Goal: Task Accomplishment & Management: Use online tool/utility

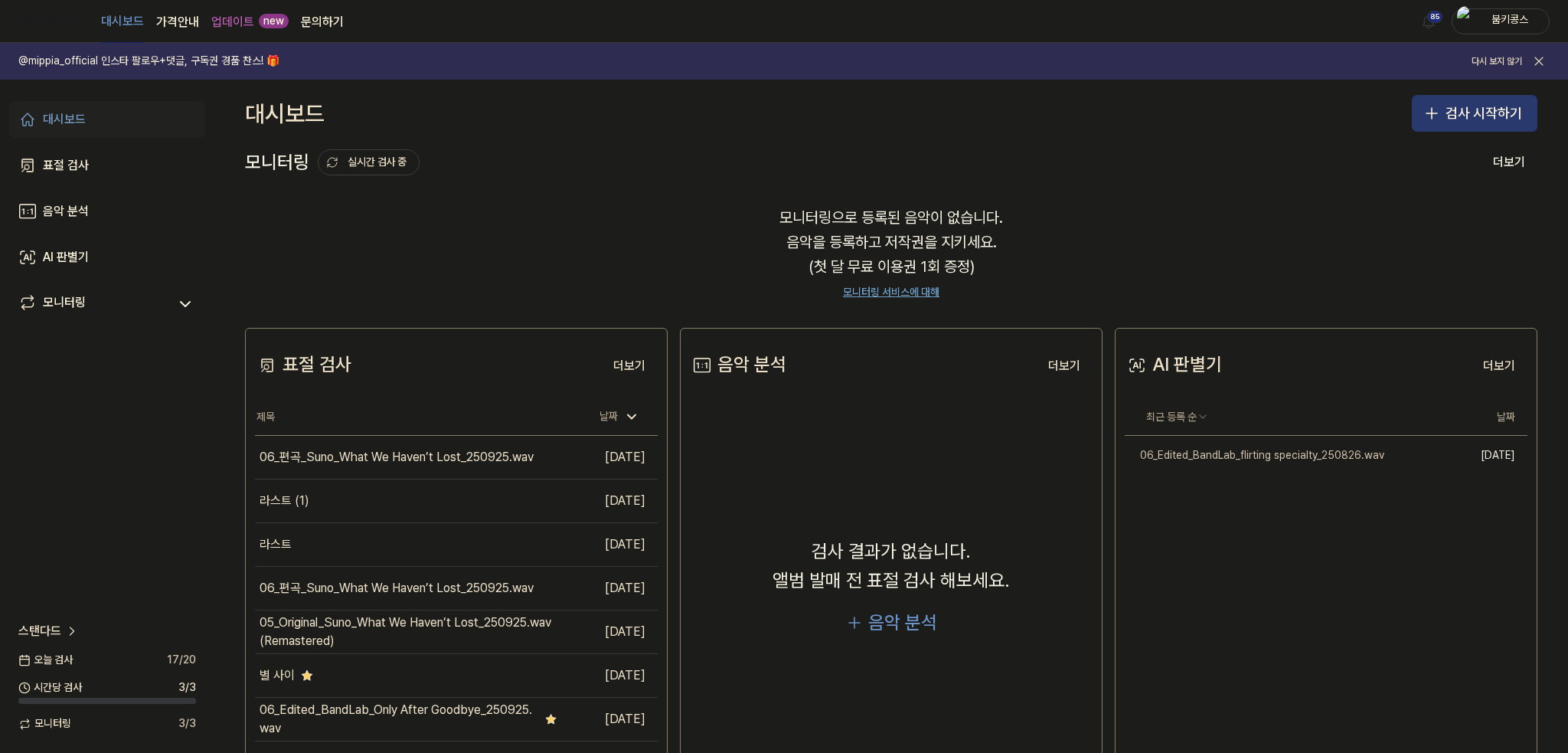
click at [1478, 115] on button "검사 시작하기" at bounding box center [1474, 114] width 126 height 37
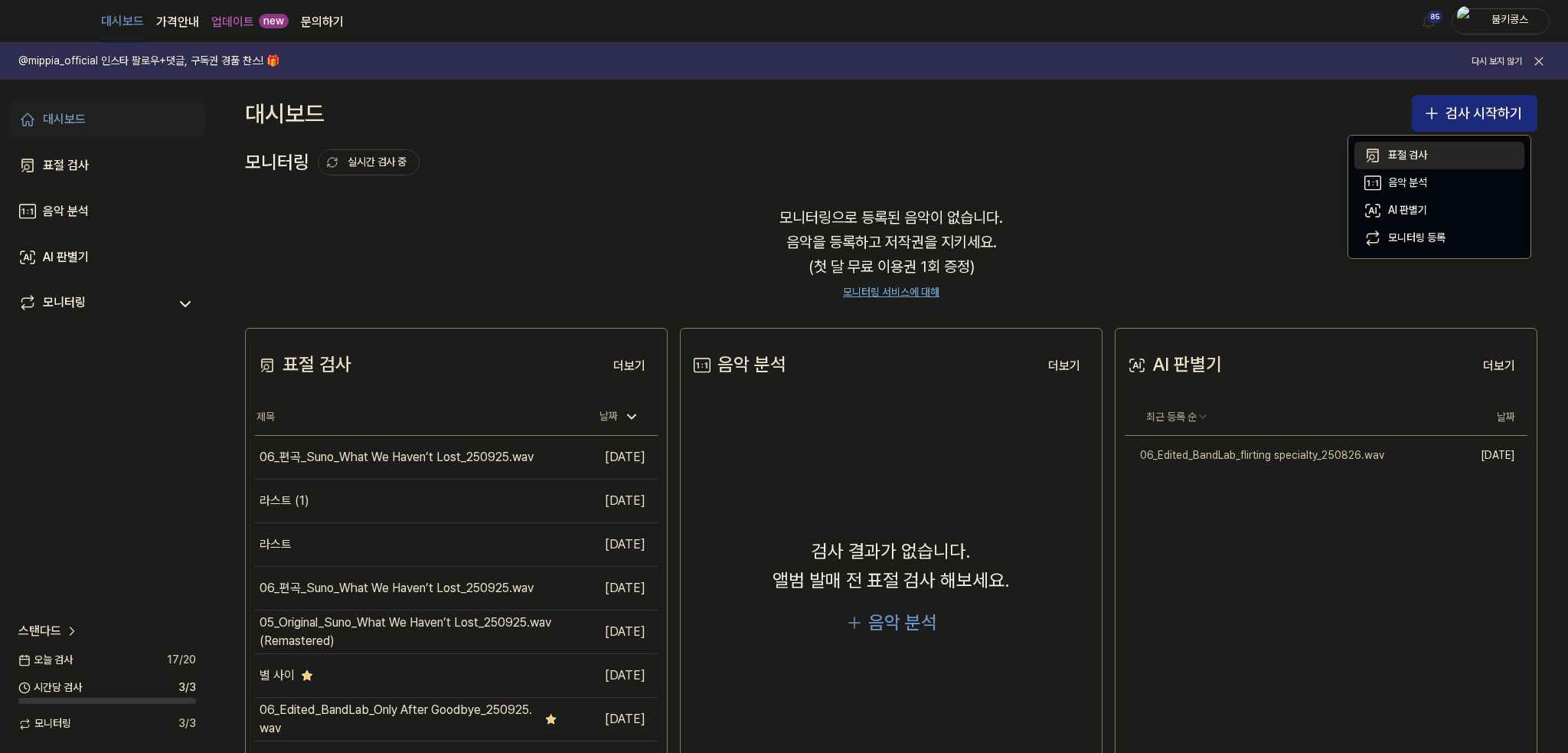
click at [1434, 149] on button "표절 검사" at bounding box center [1439, 155] width 170 height 27
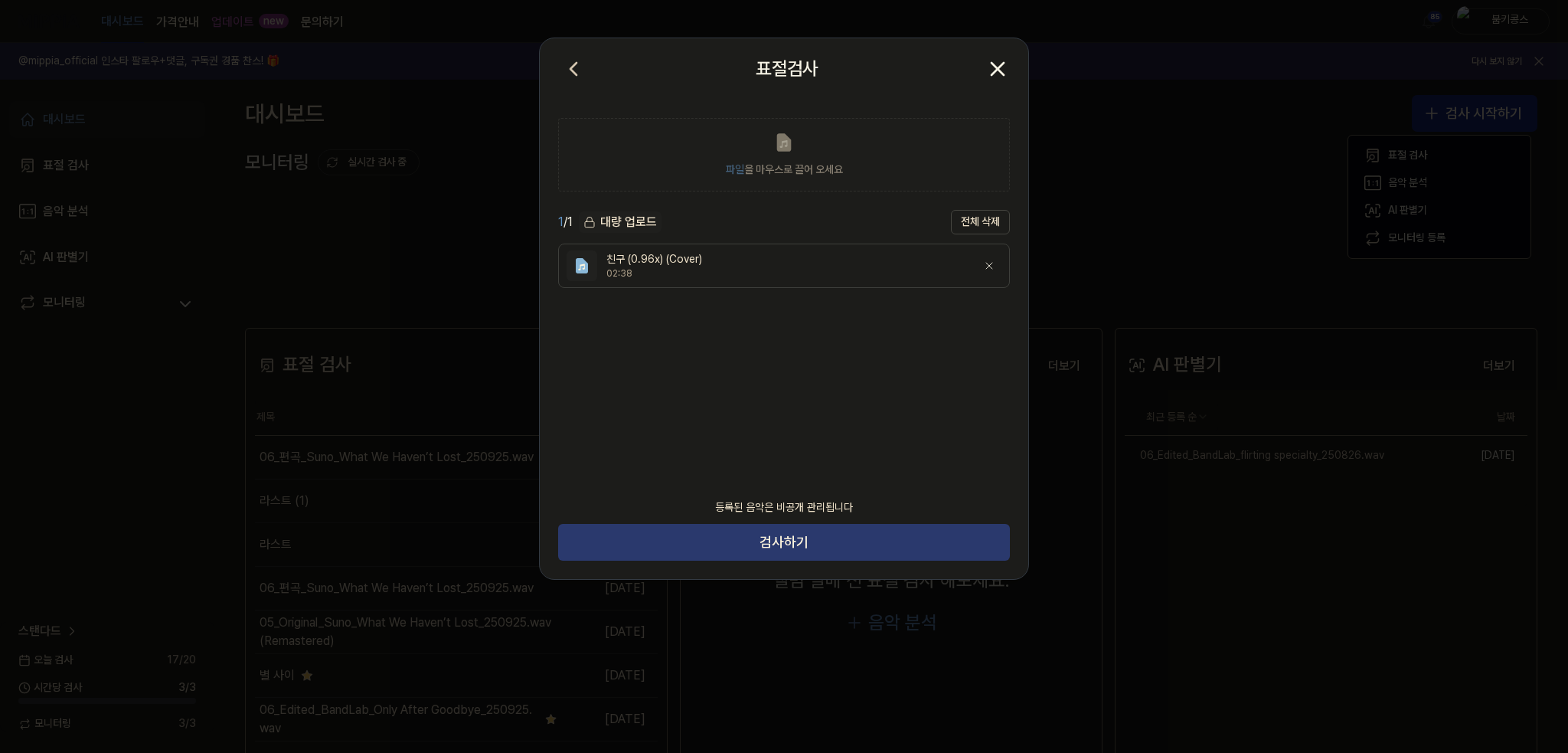
click at [720, 543] on button "검사하기" at bounding box center [784, 543] width 452 height 37
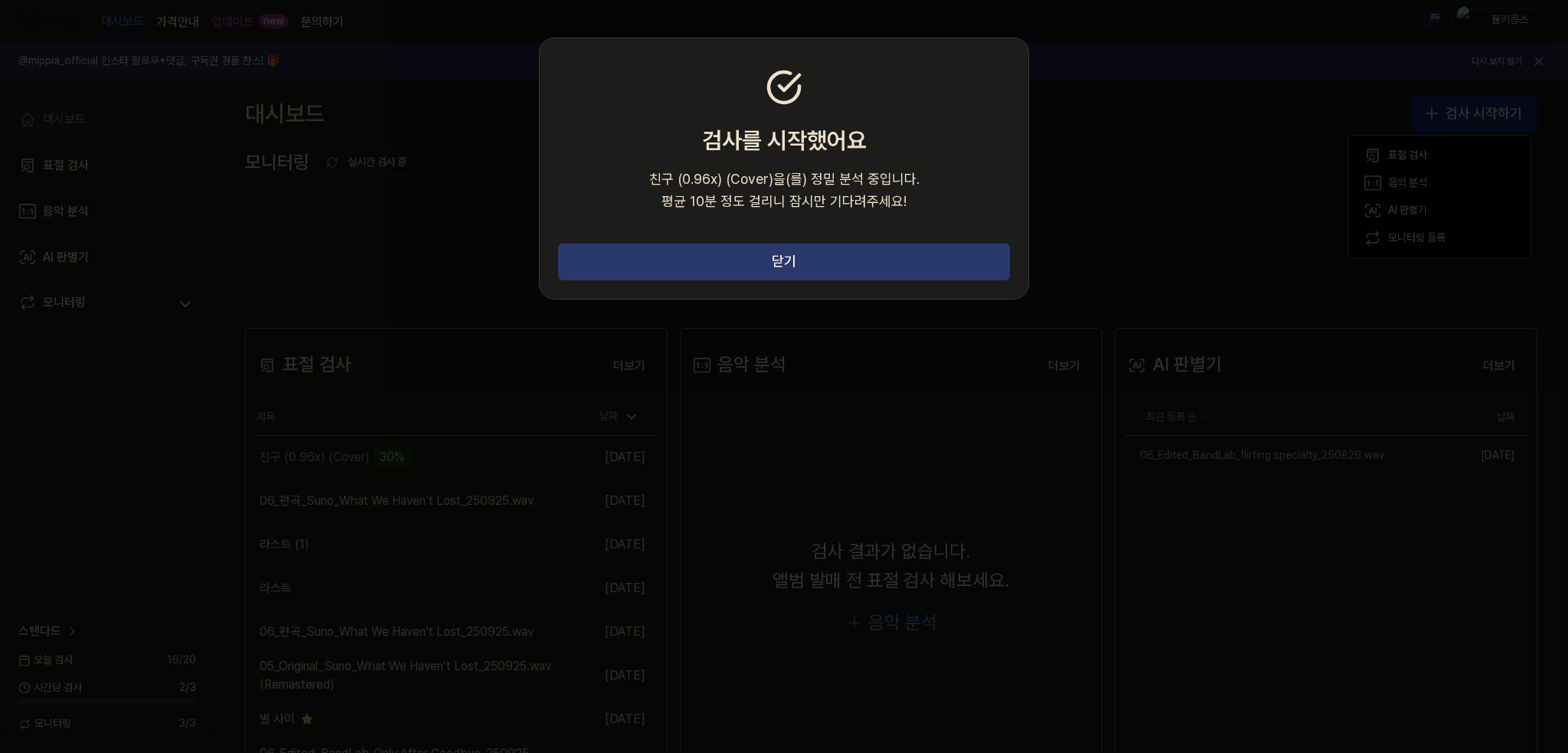
click at [726, 257] on button "닫기" at bounding box center [784, 262] width 452 height 37
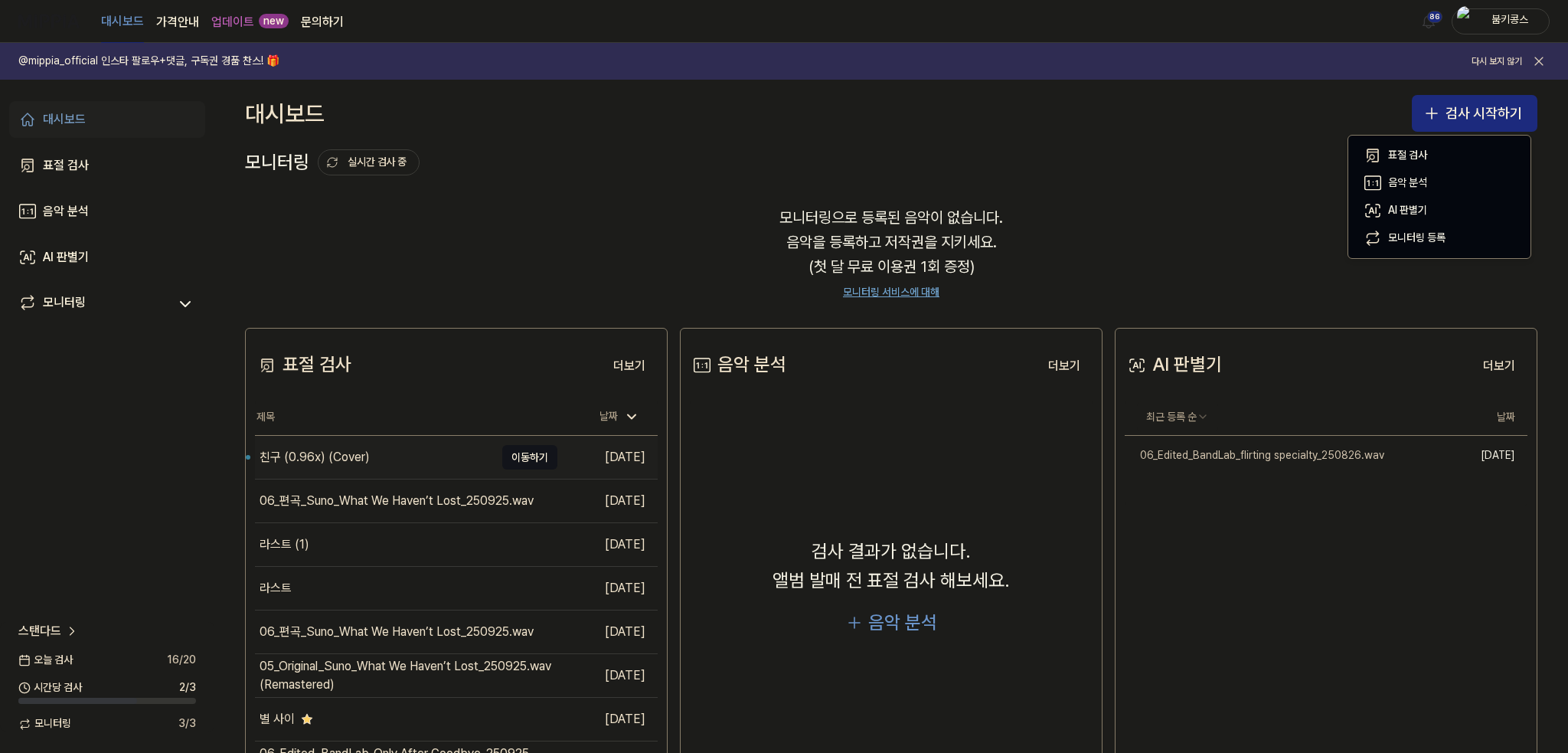
click at [422, 454] on div "친구 (0.96x) (Cover)" at bounding box center [375, 458] width 240 height 43
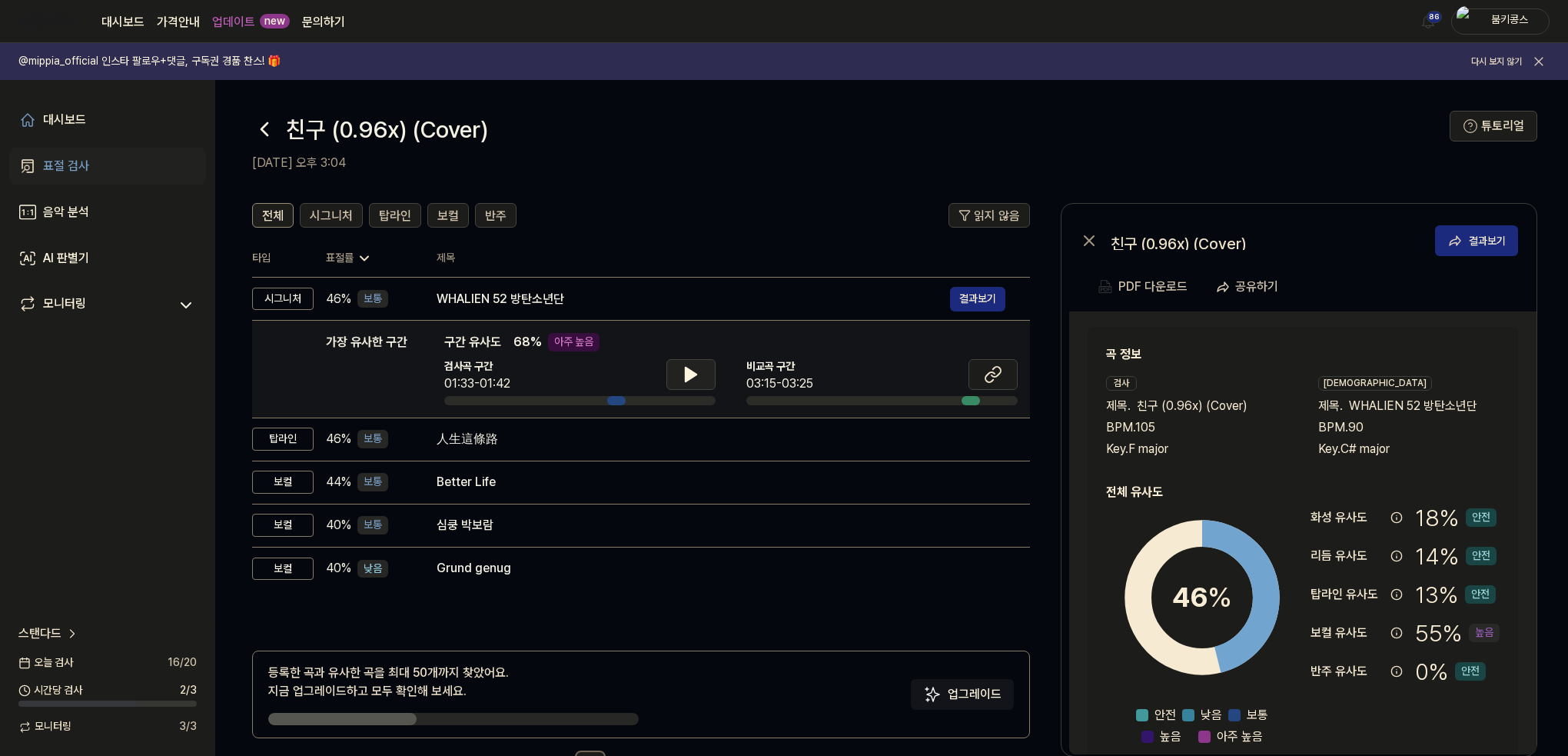
click at [680, 371] on button at bounding box center [691, 374] width 49 height 31
click at [698, 367] on icon at bounding box center [691, 374] width 18 height 18
click at [995, 381] on icon at bounding box center [993, 374] width 18 height 18
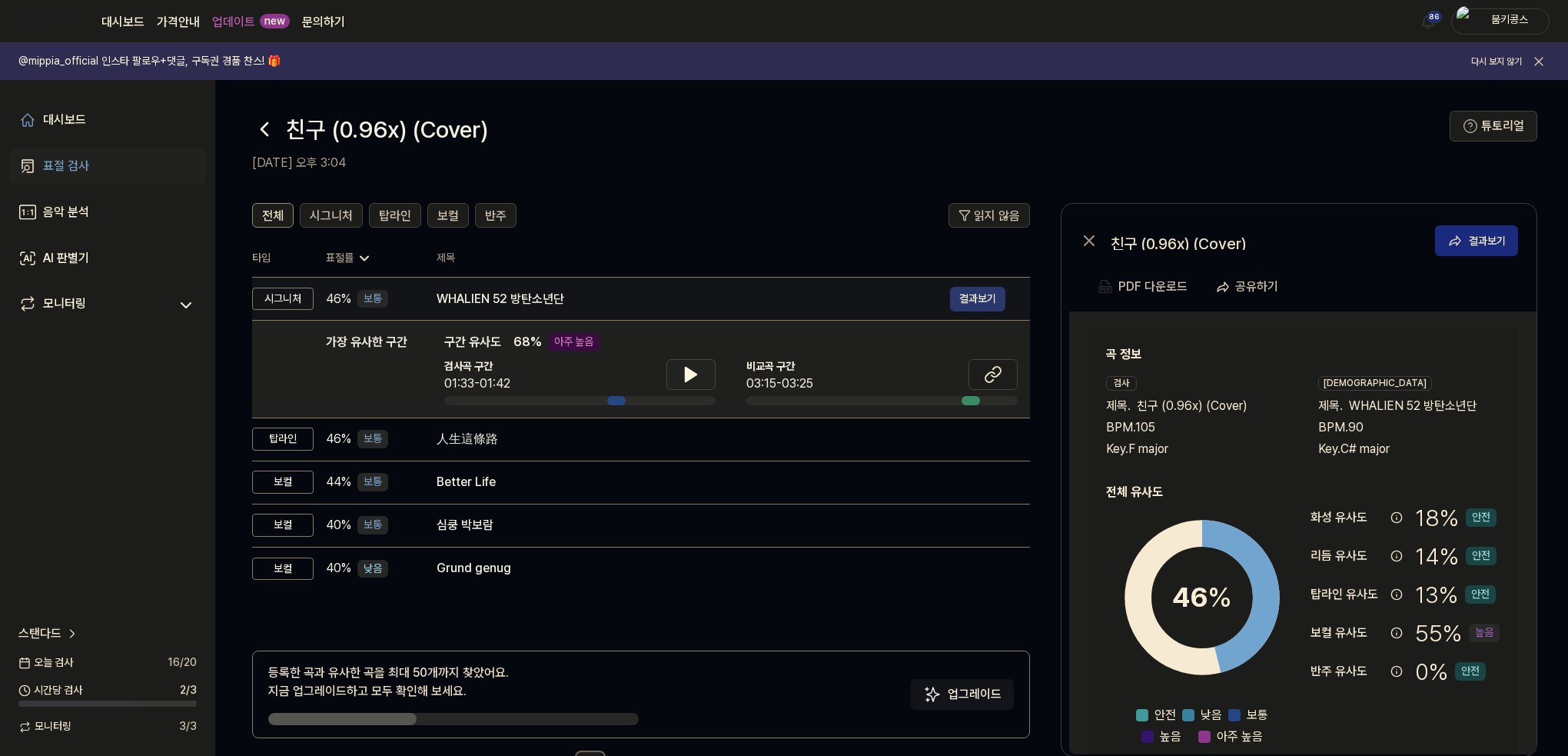
click at [985, 295] on button "결과보기" at bounding box center [978, 299] width 55 height 25
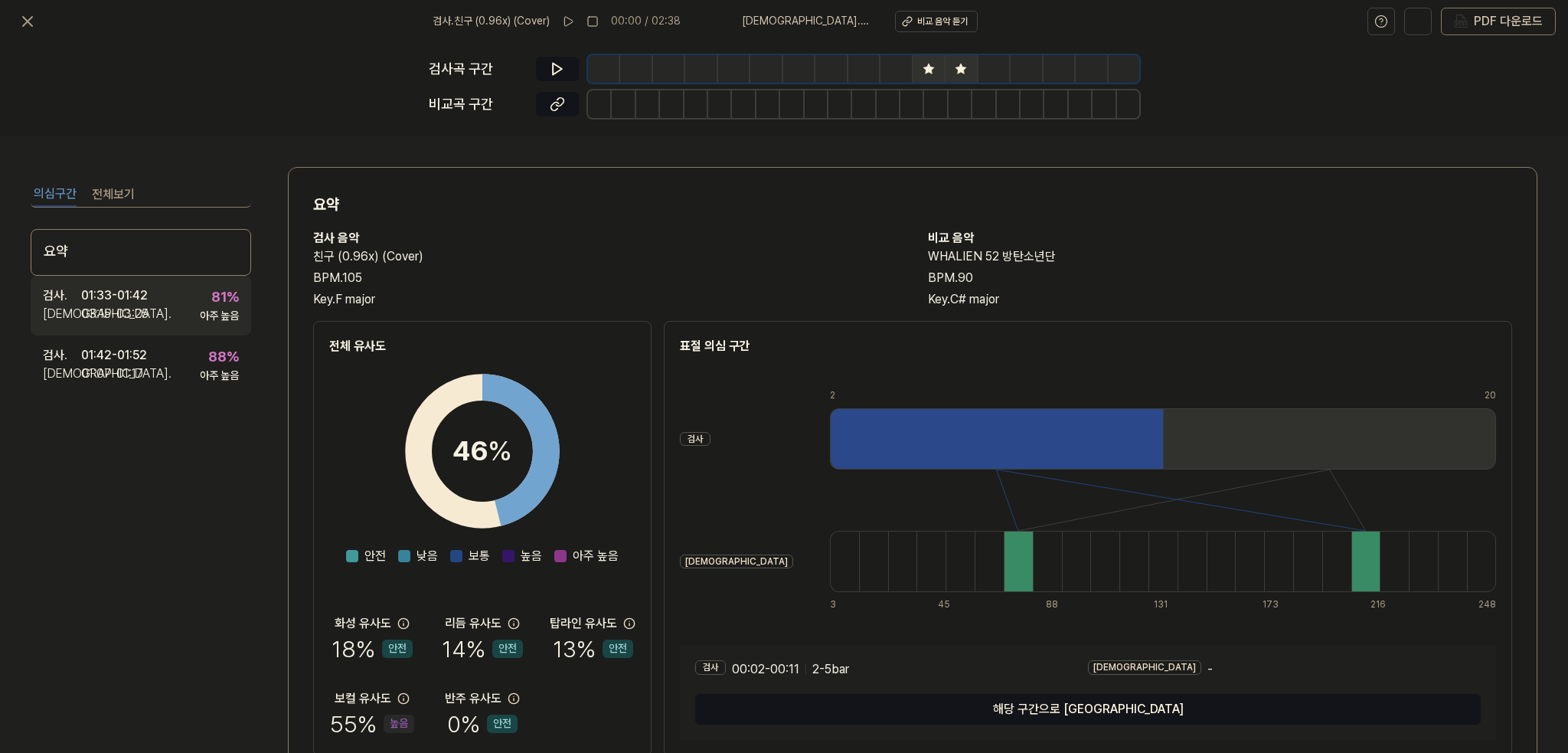
click at [147, 307] on div "03:15 - 03:25" at bounding box center [114, 314] width 67 height 18
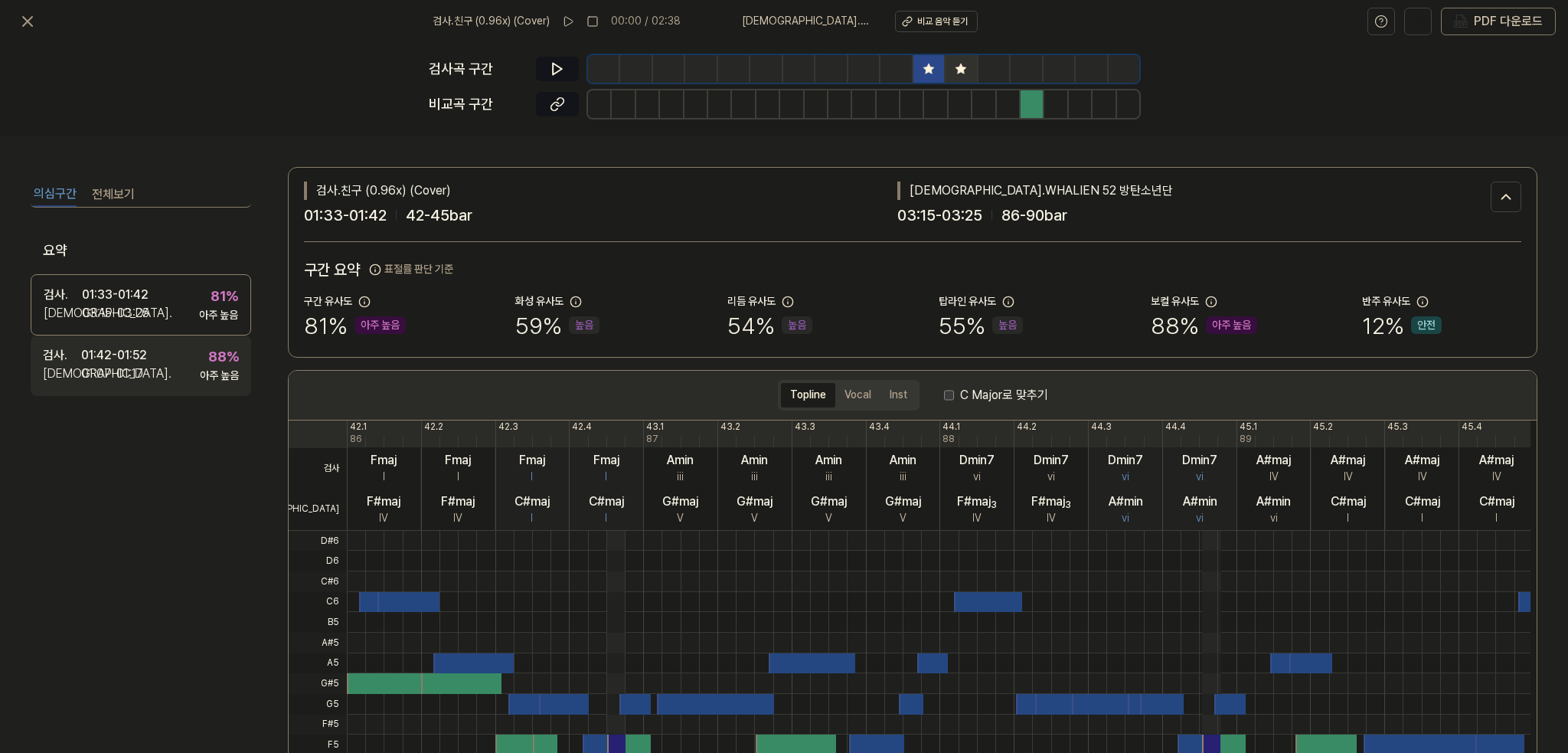
click at [204, 354] on div "88 % 아주 높음" at bounding box center [219, 365] width 39 height 37
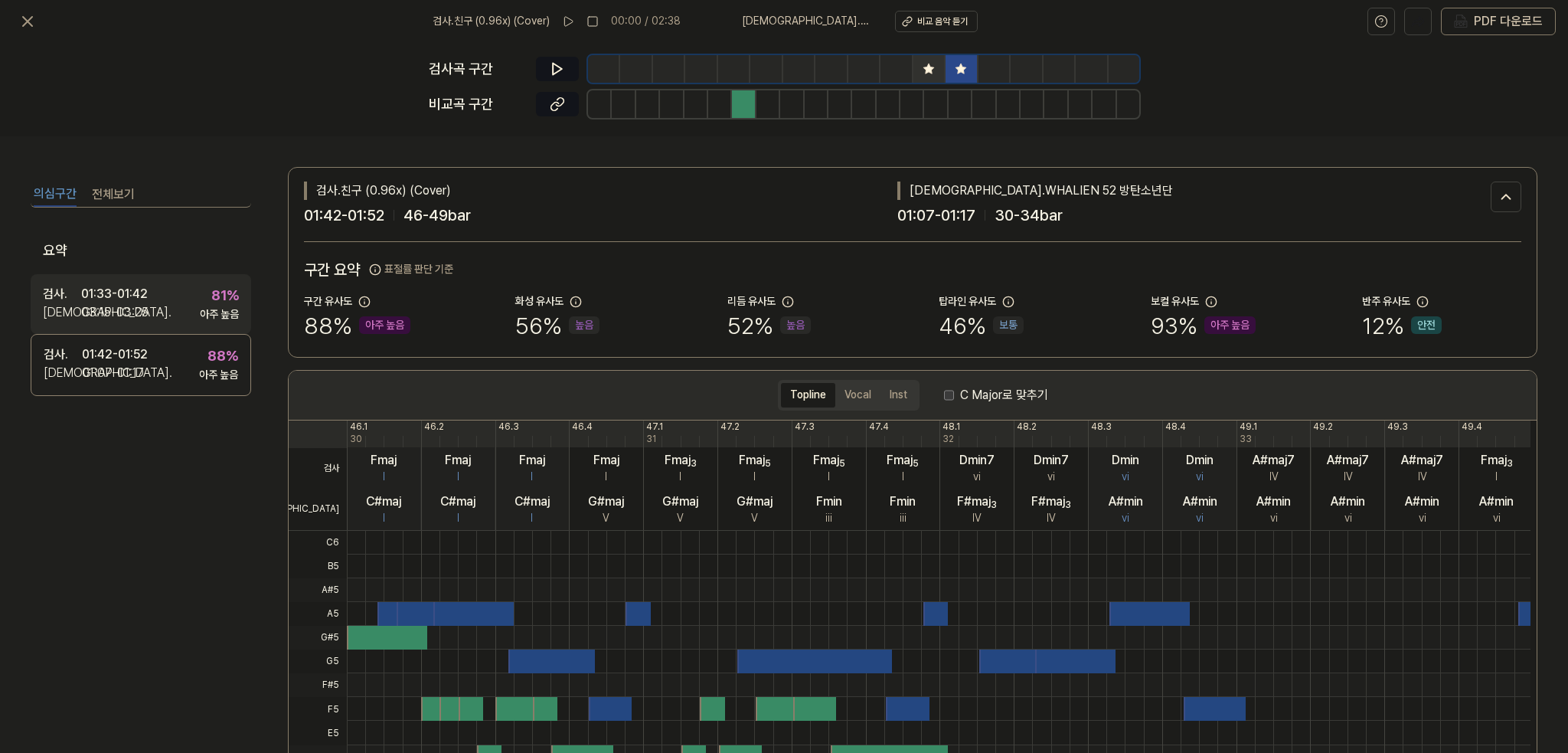
click at [190, 316] on div "검사 . 01:33 - 01:42 비교 . 03:15 - 03:25 81 % 아주 높음" at bounding box center [141, 304] width 221 height 60
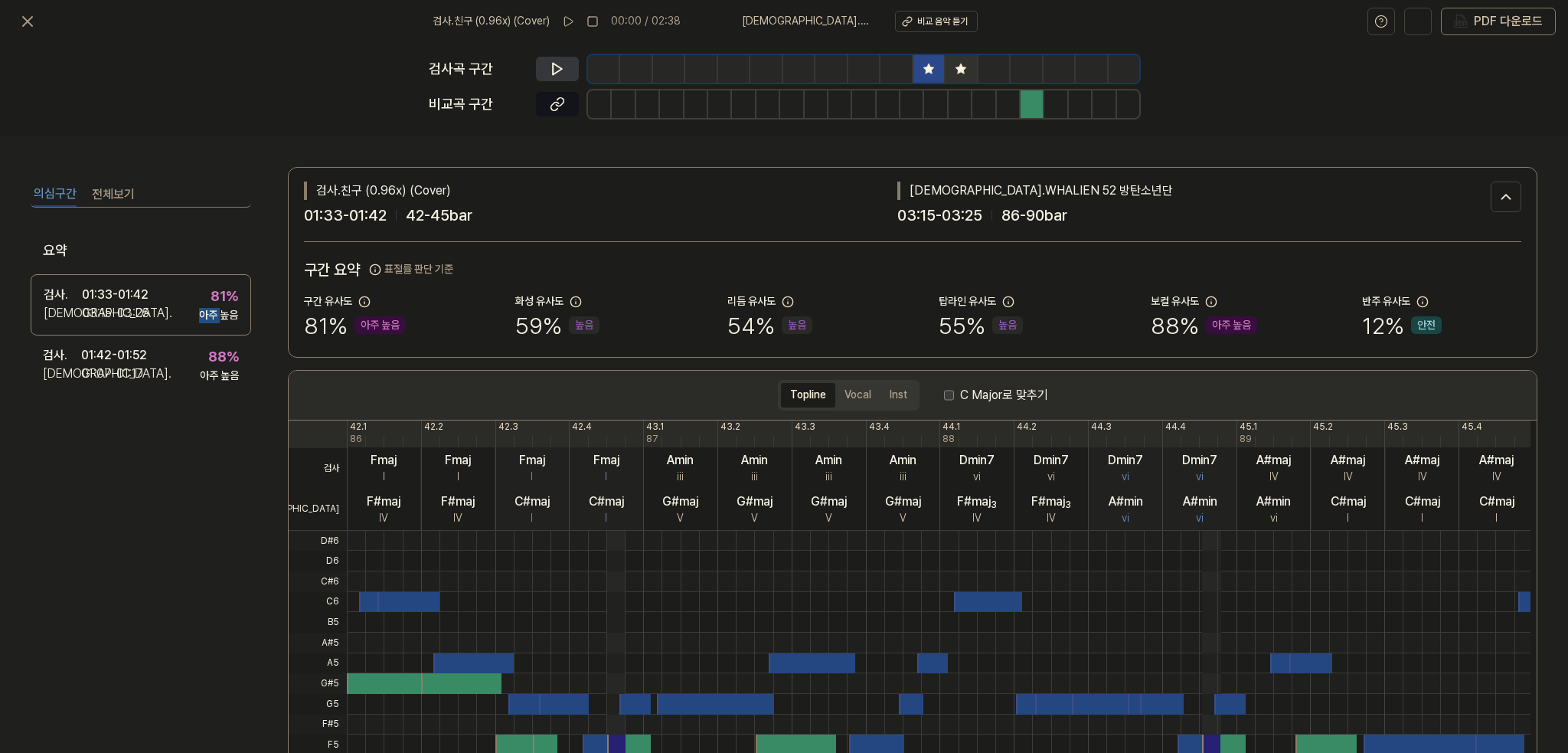
click at [558, 69] on icon at bounding box center [557, 69] width 15 height 15
click at [560, 104] on icon at bounding box center [557, 104] width 15 height 15
click at [142, 359] on div "01:42 - 01:52" at bounding box center [114, 355] width 66 height 18
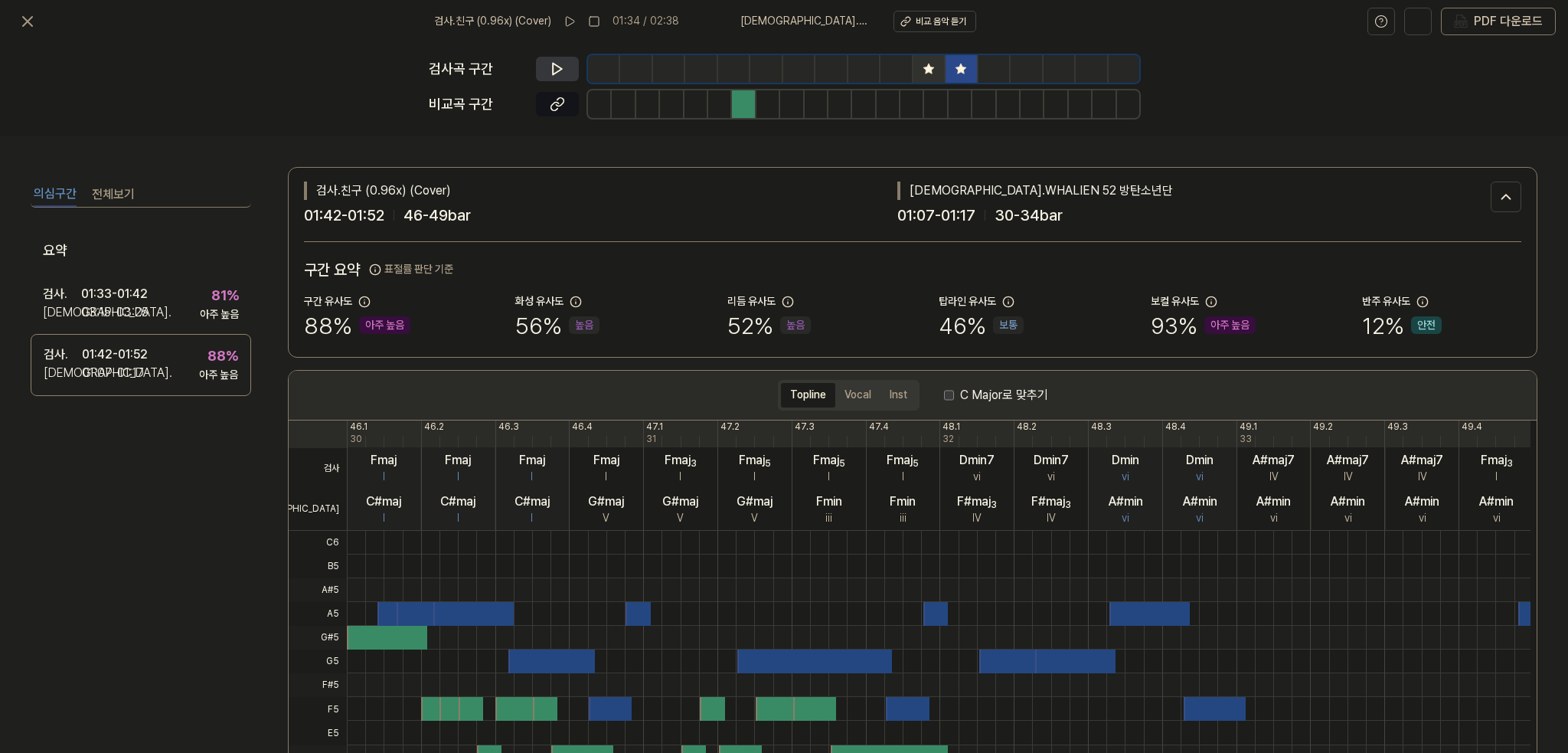
click at [551, 58] on button at bounding box center [558, 69] width 43 height 25
click at [551, 61] on button at bounding box center [558, 69] width 43 height 25
click at [555, 114] on button at bounding box center [558, 104] width 43 height 25
click at [111, 190] on button "전체보기" at bounding box center [114, 194] width 43 height 25
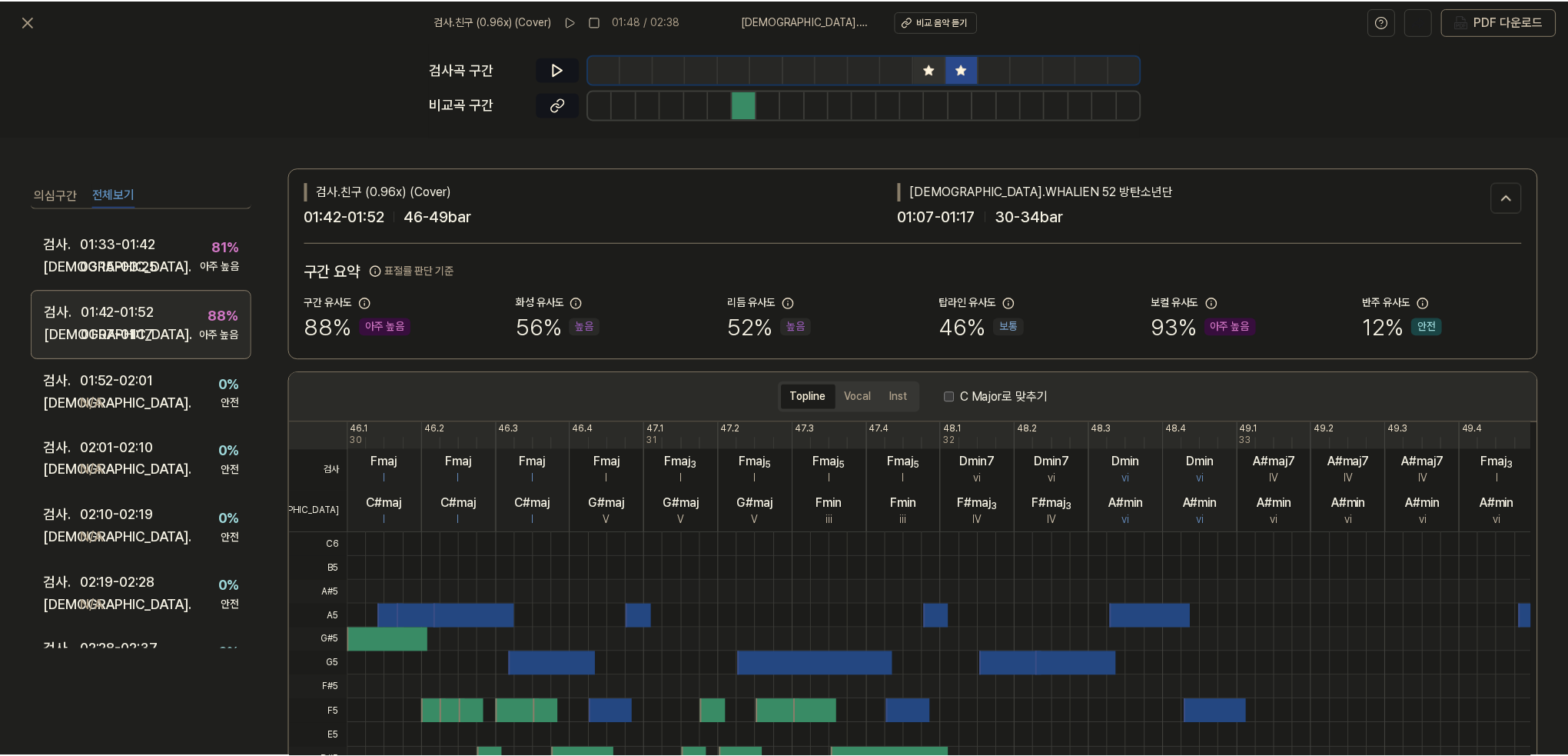
scroll to position [618, 0]
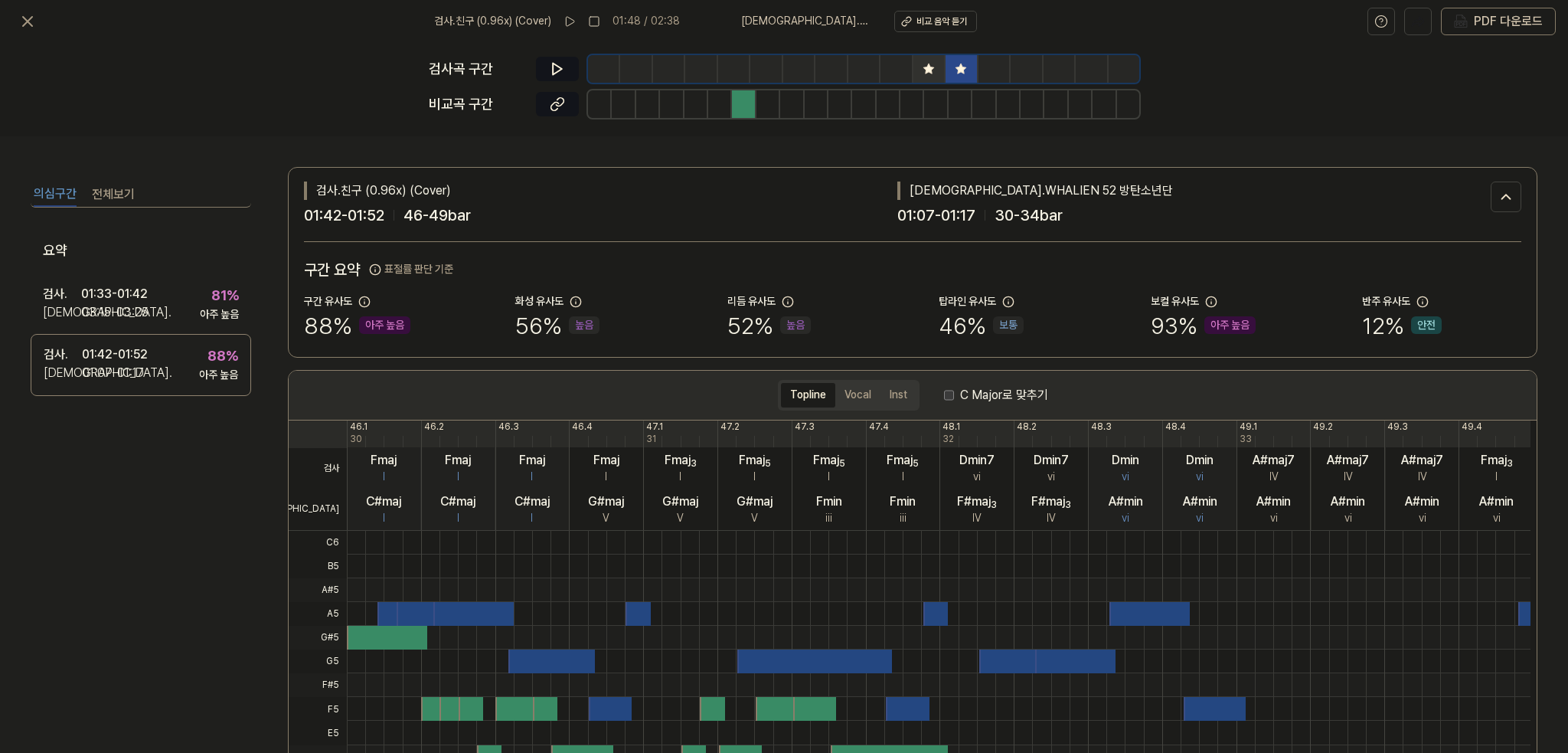
click at [59, 187] on button "의심구간" at bounding box center [55, 194] width 43 height 25
click at [554, 70] on icon at bounding box center [557, 69] width 15 height 15
click at [554, 70] on icon at bounding box center [554, 68] width 2 height 10
click at [559, 69] on icon at bounding box center [557, 69] width 15 height 15
click at [559, 69] on icon at bounding box center [560, 68] width 2 height 10
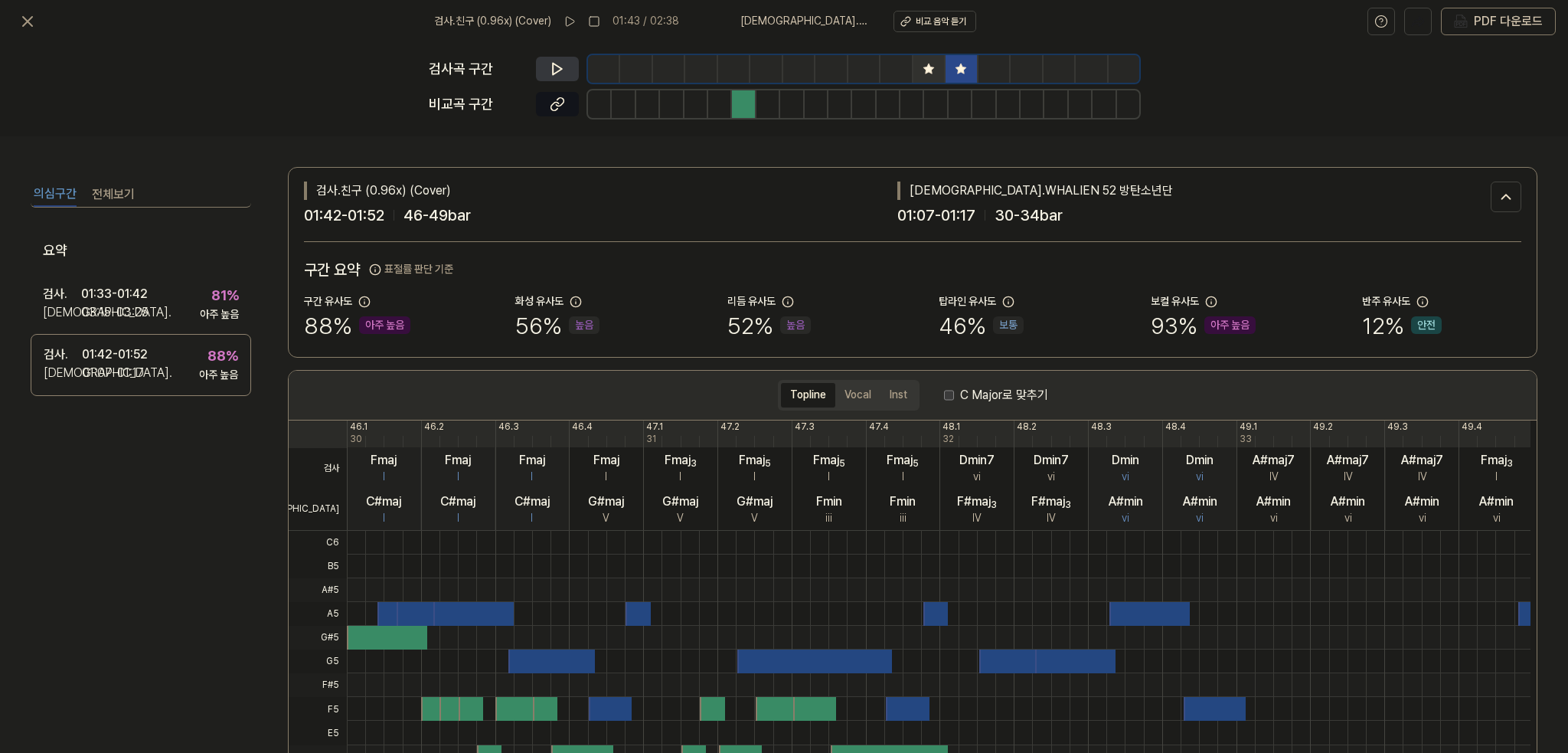
click at [554, 66] on icon at bounding box center [557, 69] width 15 height 15
click at [560, 67] on icon at bounding box center [557, 69] width 9 height 11
click at [560, 67] on icon at bounding box center [560, 68] width 2 height 10
click at [930, 66] on icon at bounding box center [928, 68] width 10 height 10
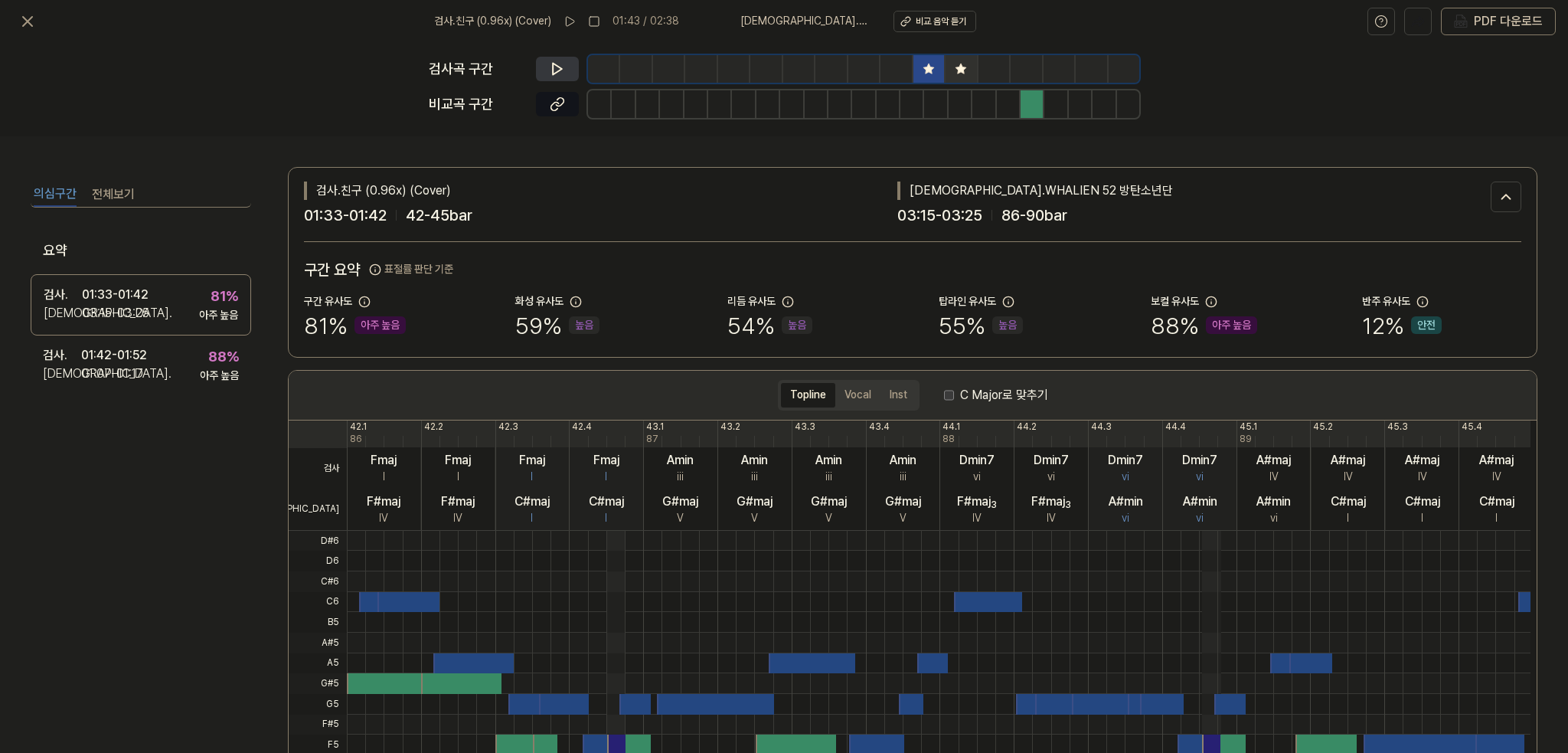
click at [559, 66] on icon at bounding box center [557, 69] width 9 height 11
click at [559, 66] on icon at bounding box center [560, 68] width 2 height 10
click at [34, 10] on button at bounding box center [27, 22] width 30 height 30
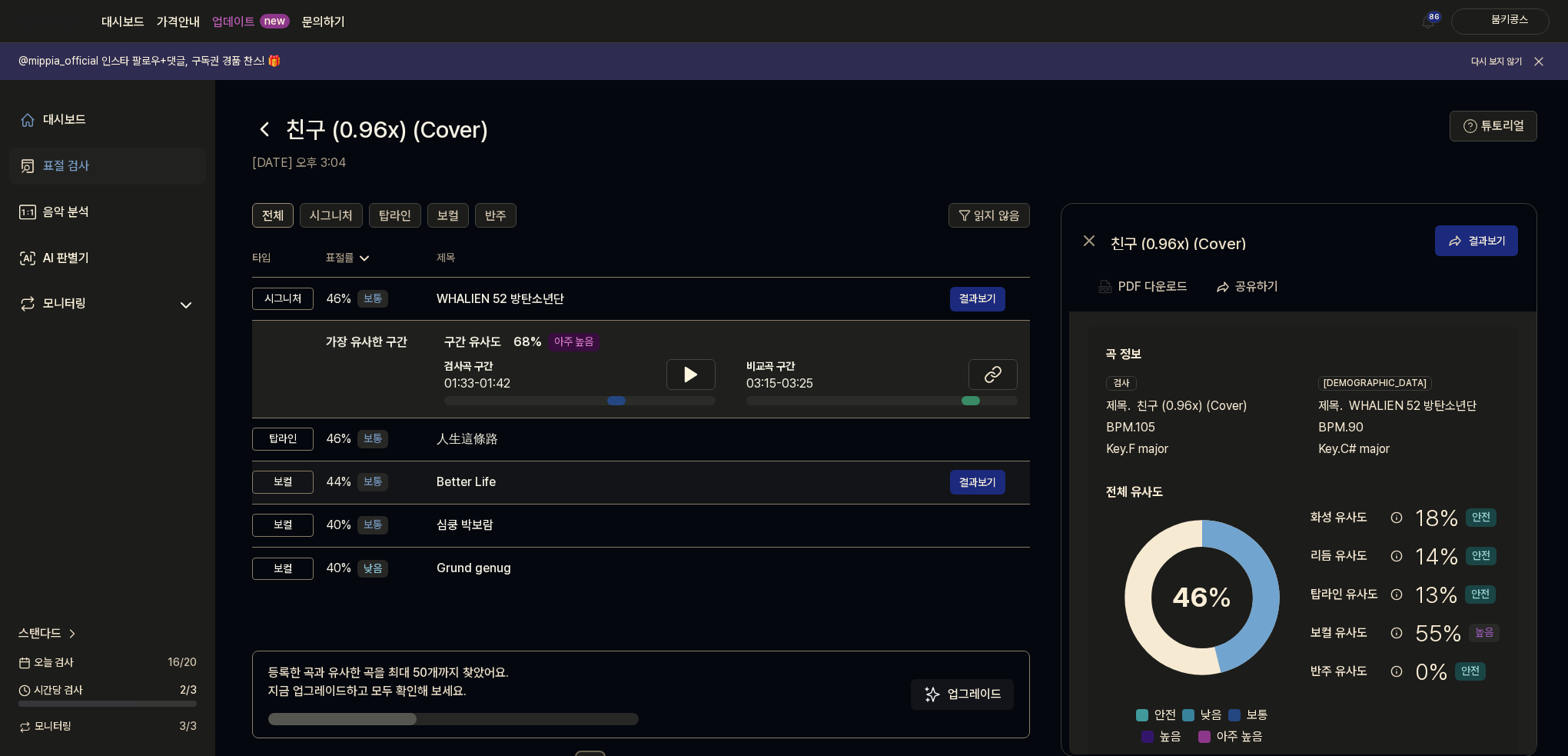
click at [483, 457] on td "人生這條路 결과보기" at bounding box center [721, 439] width 618 height 43
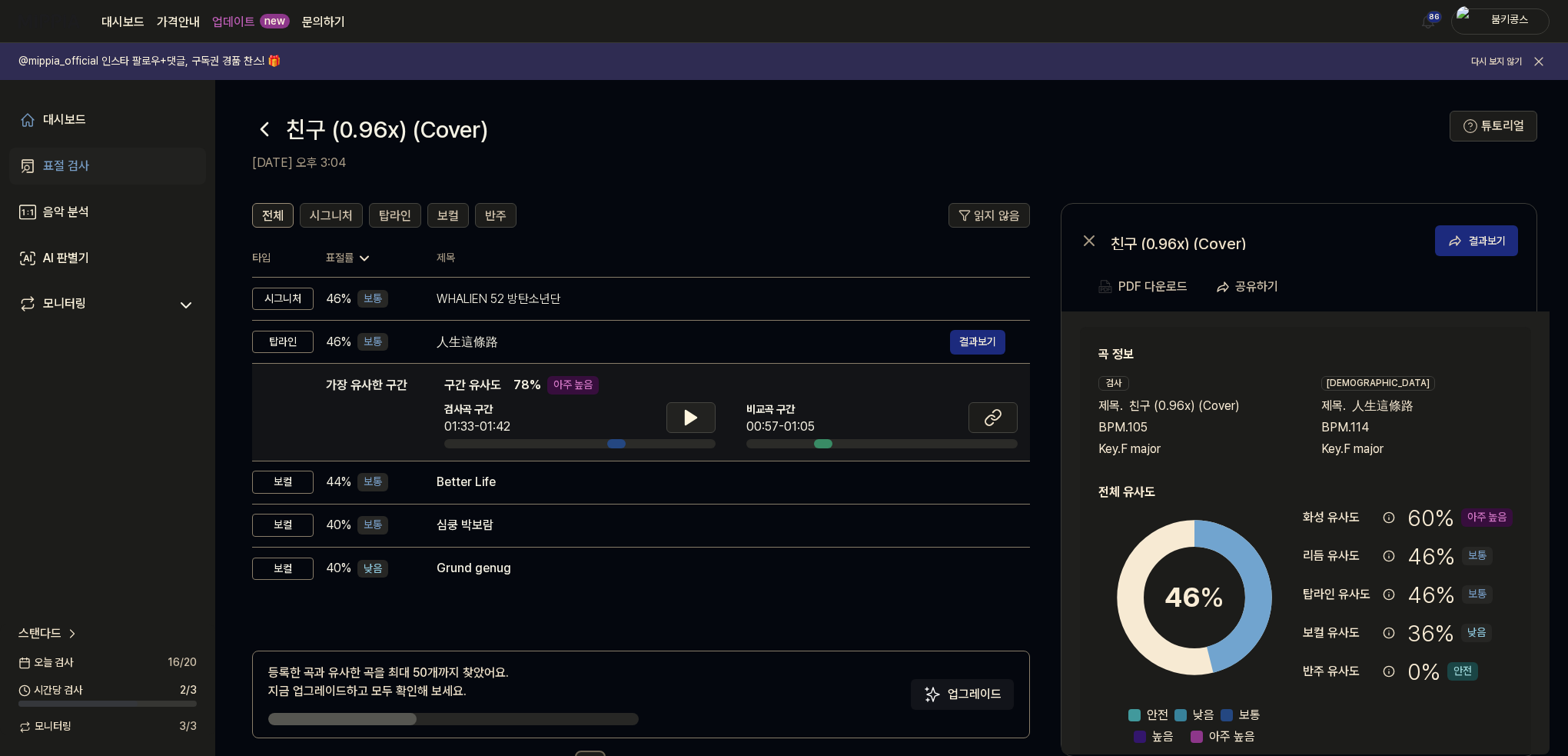
click at [688, 415] on icon at bounding box center [691, 417] width 10 height 14
click at [688, 415] on icon at bounding box center [688, 417] width 3 height 12
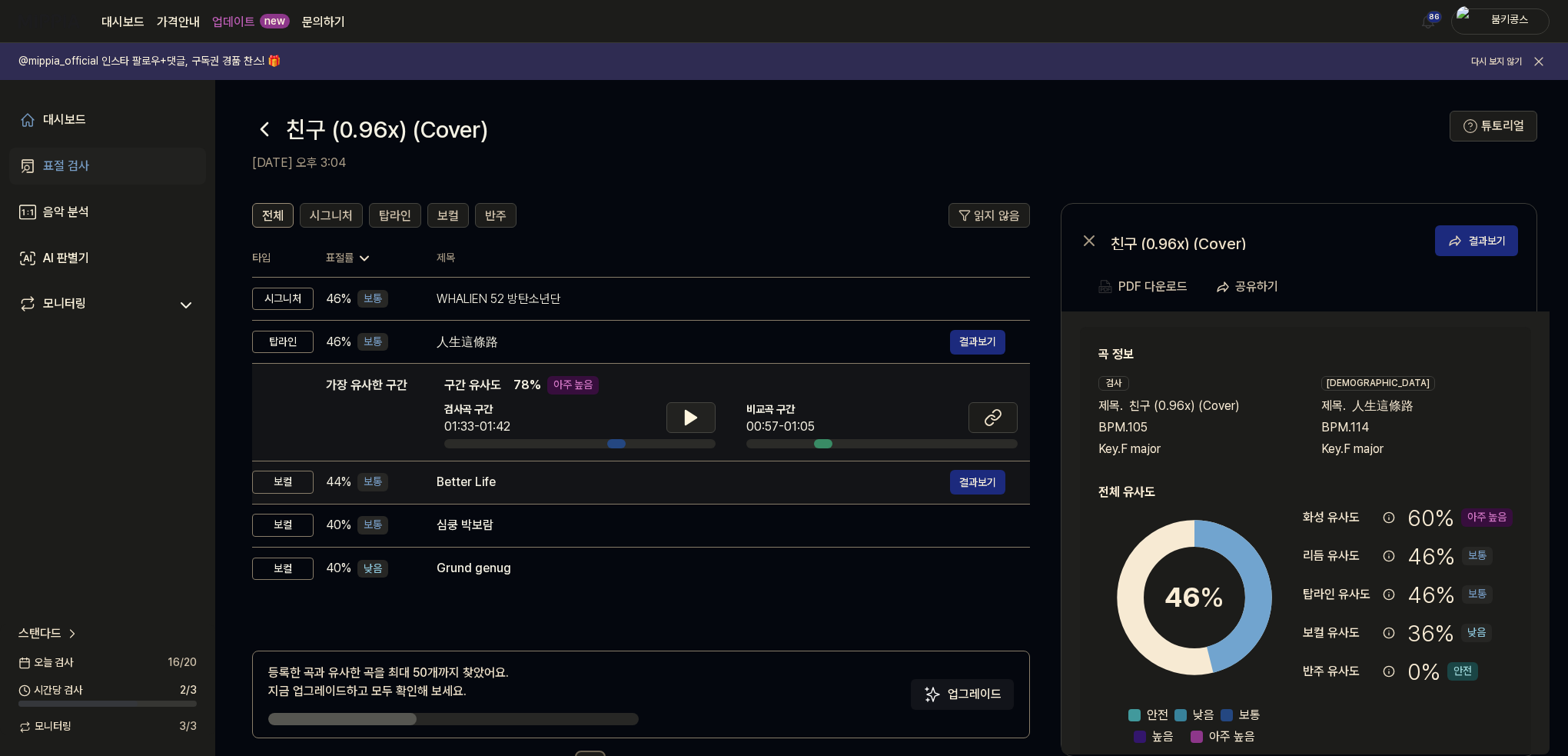
click at [625, 476] on div "Better Life" at bounding box center [693, 482] width 513 height 18
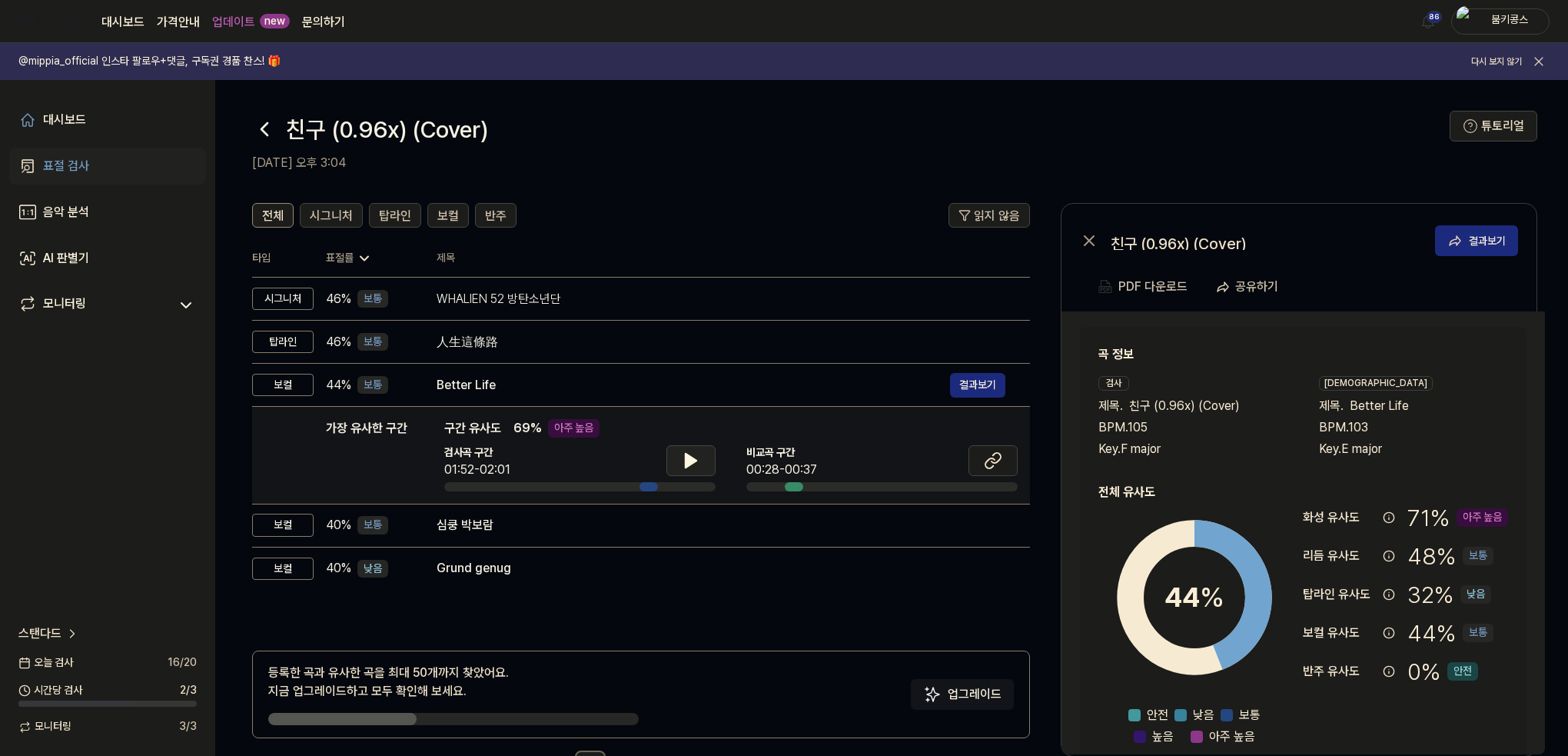
click at [699, 458] on icon at bounding box center [691, 460] width 18 height 18
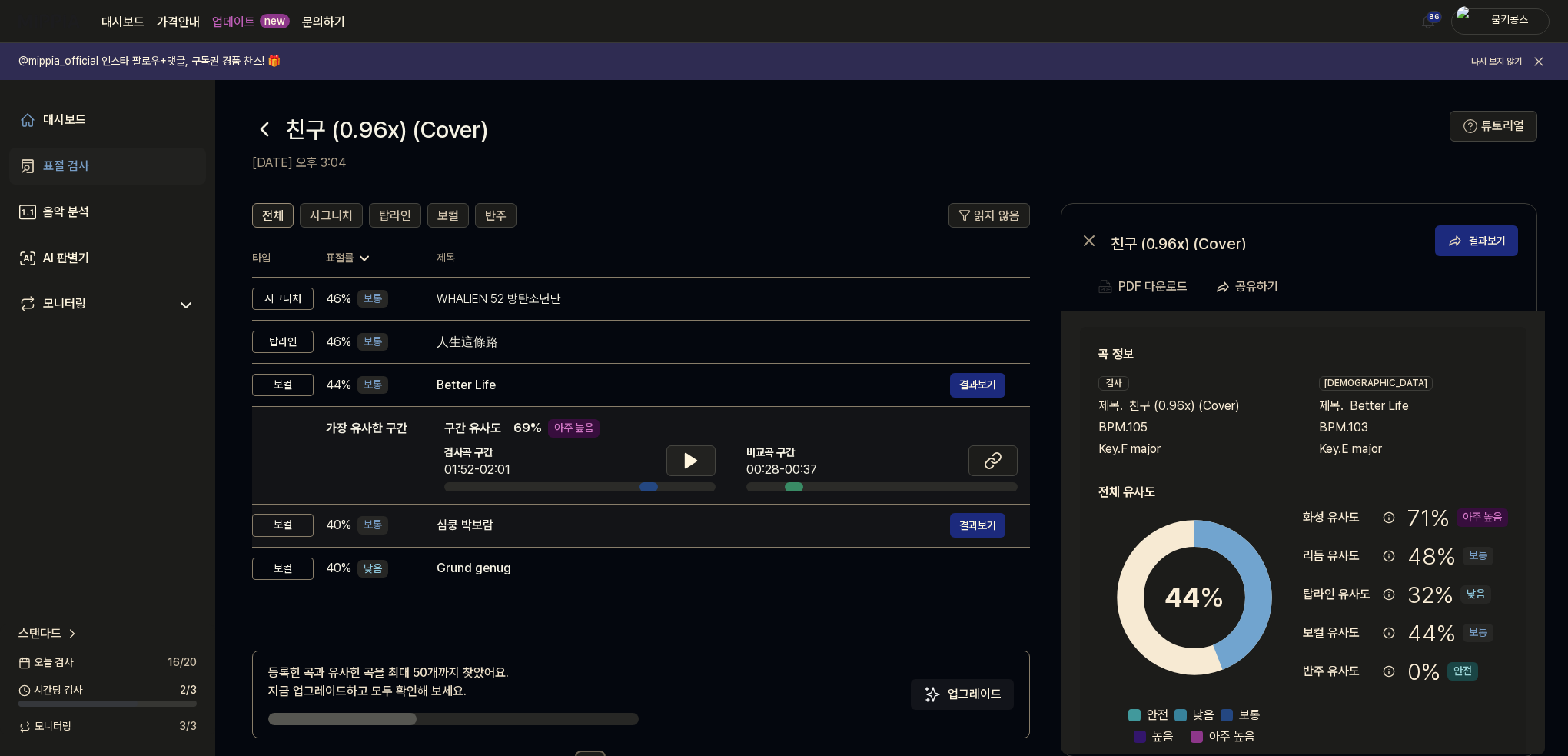
click at [632, 523] on div "심쿵 박보람" at bounding box center [693, 525] width 513 height 18
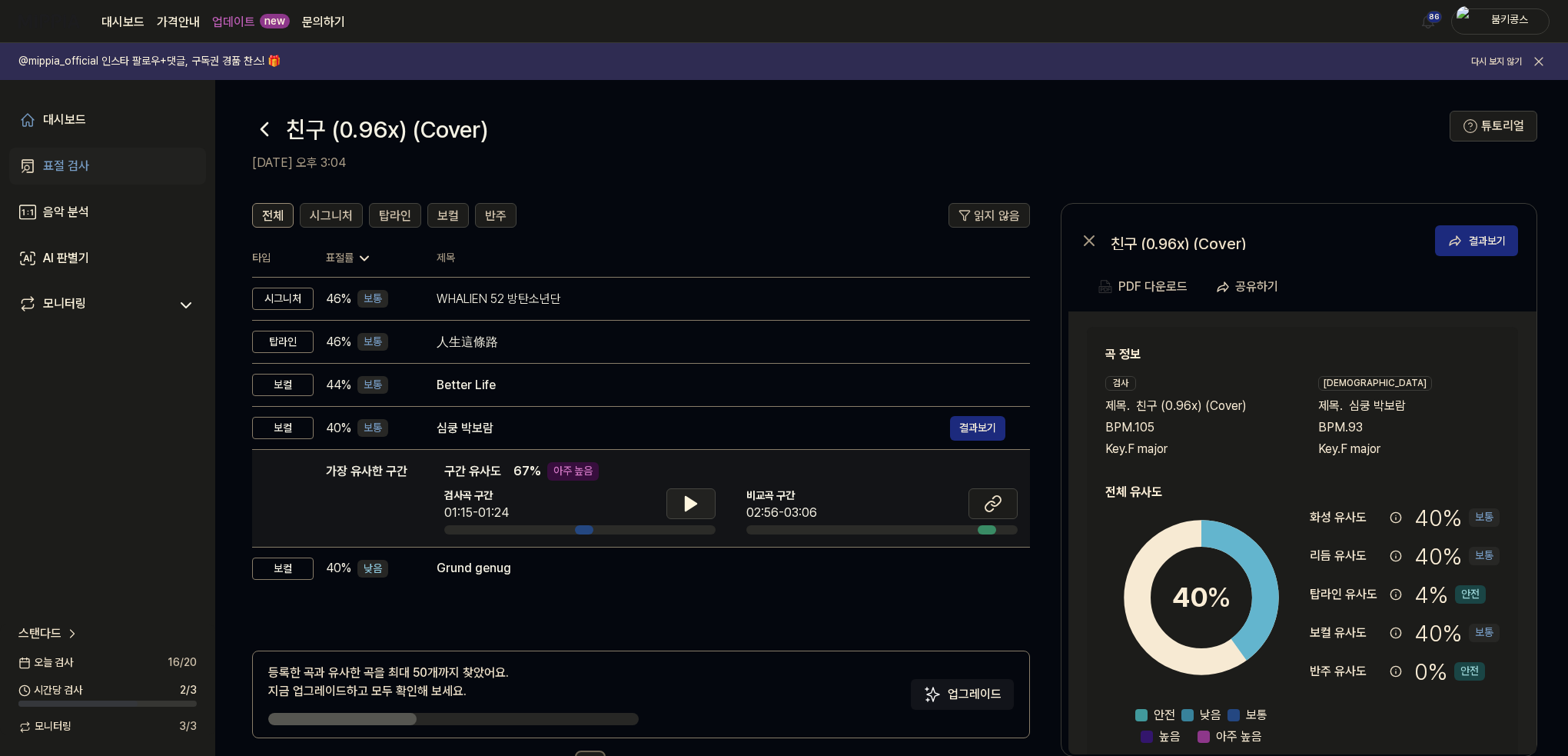
click at [690, 494] on icon at bounding box center [691, 503] width 18 height 18
click at [695, 501] on icon at bounding box center [694, 503] width 3 height 12
click at [1015, 513] on button at bounding box center [993, 504] width 49 height 31
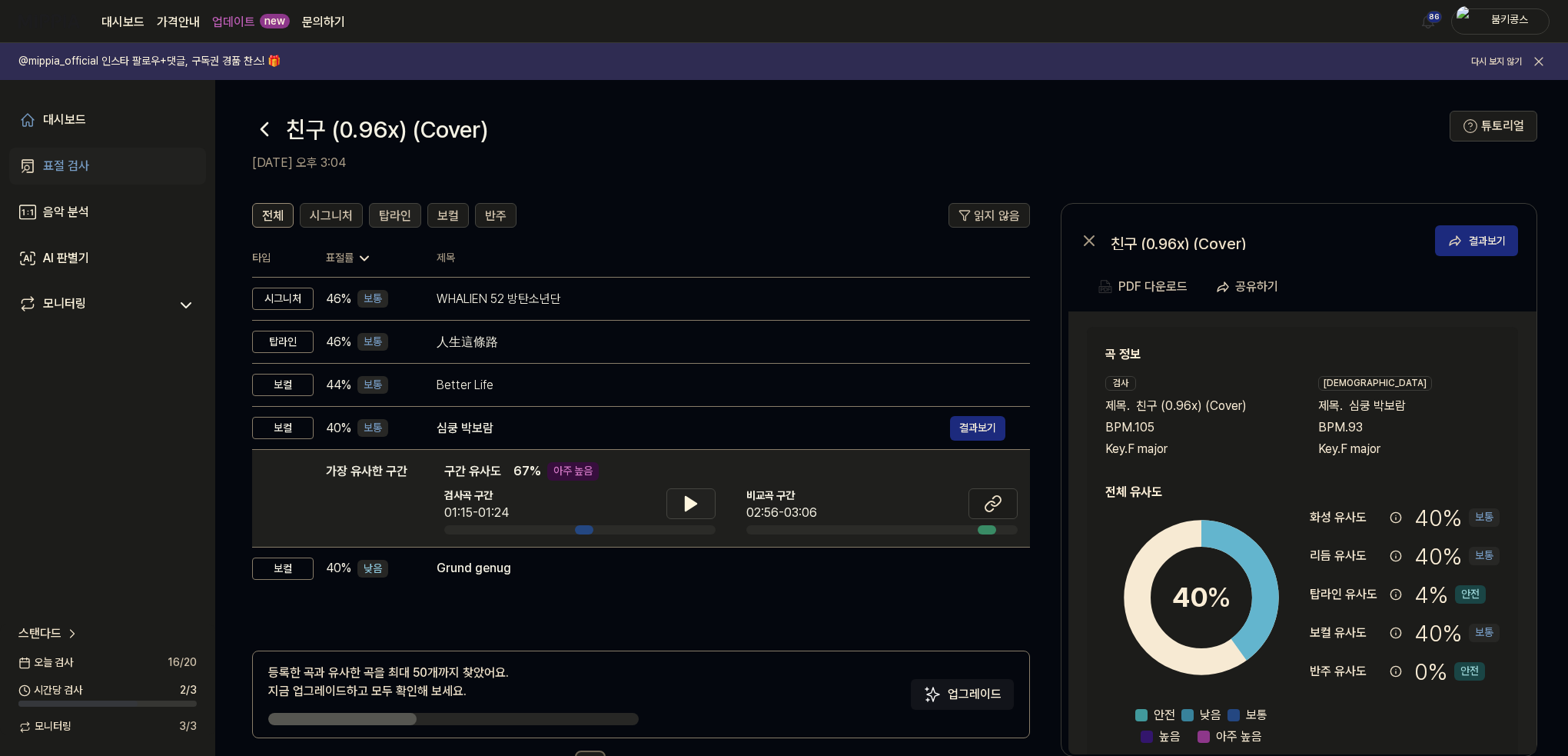
click at [406, 218] on span "탑라인" at bounding box center [395, 215] width 32 height 18
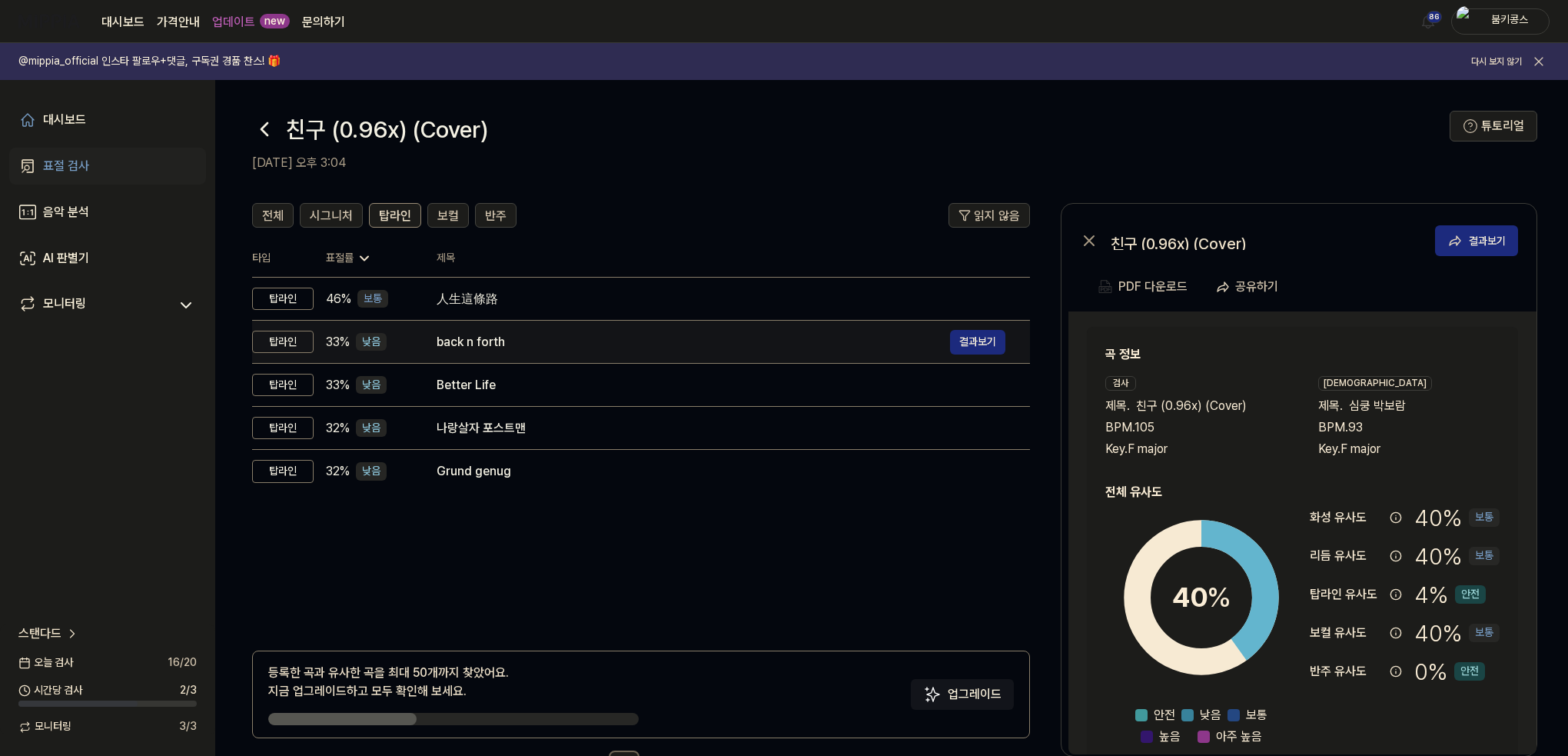
click at [492, 344] on div "back n forth" at bounding box center [693, 341] width 513 height 18
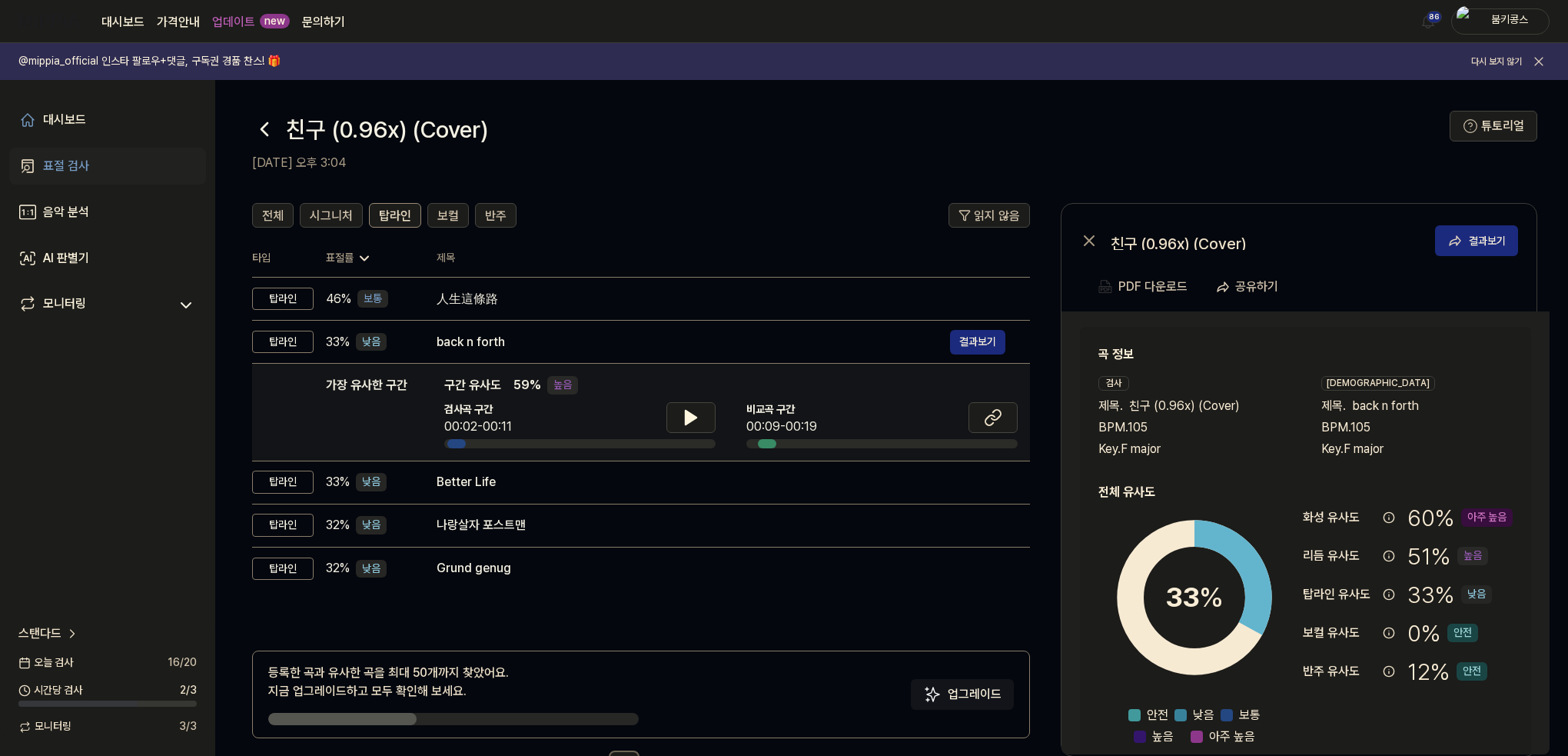
click at [701, 439] on div at bounding box center [580, 443] width 272 height 9
click at [678, 421] on button at bounding box center [691, 418] width 49 height 31
click at [688, 419] on icon at bounding box center [688, 417] width 3 height 12
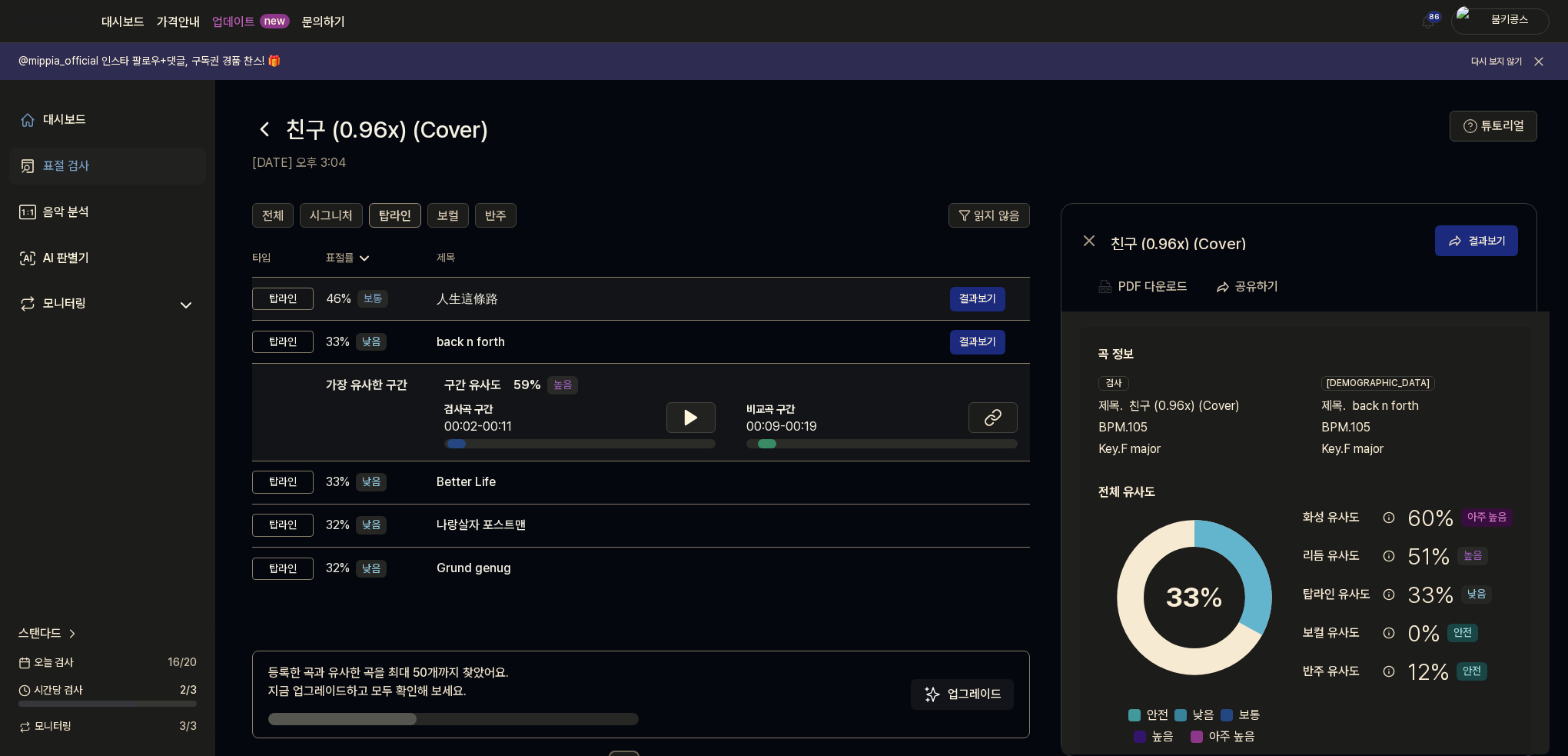
click at [582, 280] on td "人生這條路 결과보기" at bounding box center [721, 300] width 618 height 43
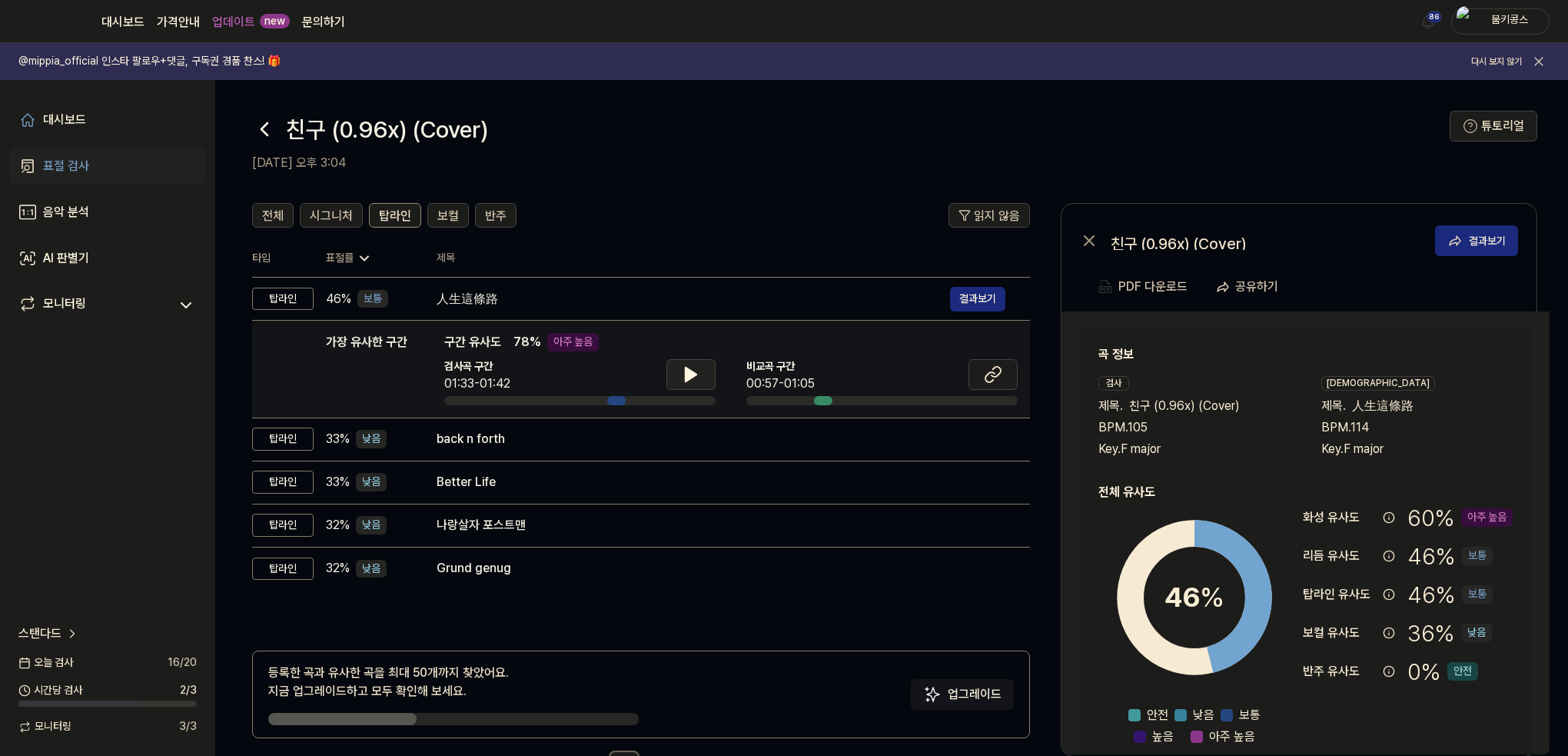
click at [708, 372] on button at bounding box center [691, 374] width 49 height 31
click at [698, 374] on icon at bounding box center [691, 374] width 18 height 18
